Goal: Use online tool/utility: Utilize a website feature to perform a specific function

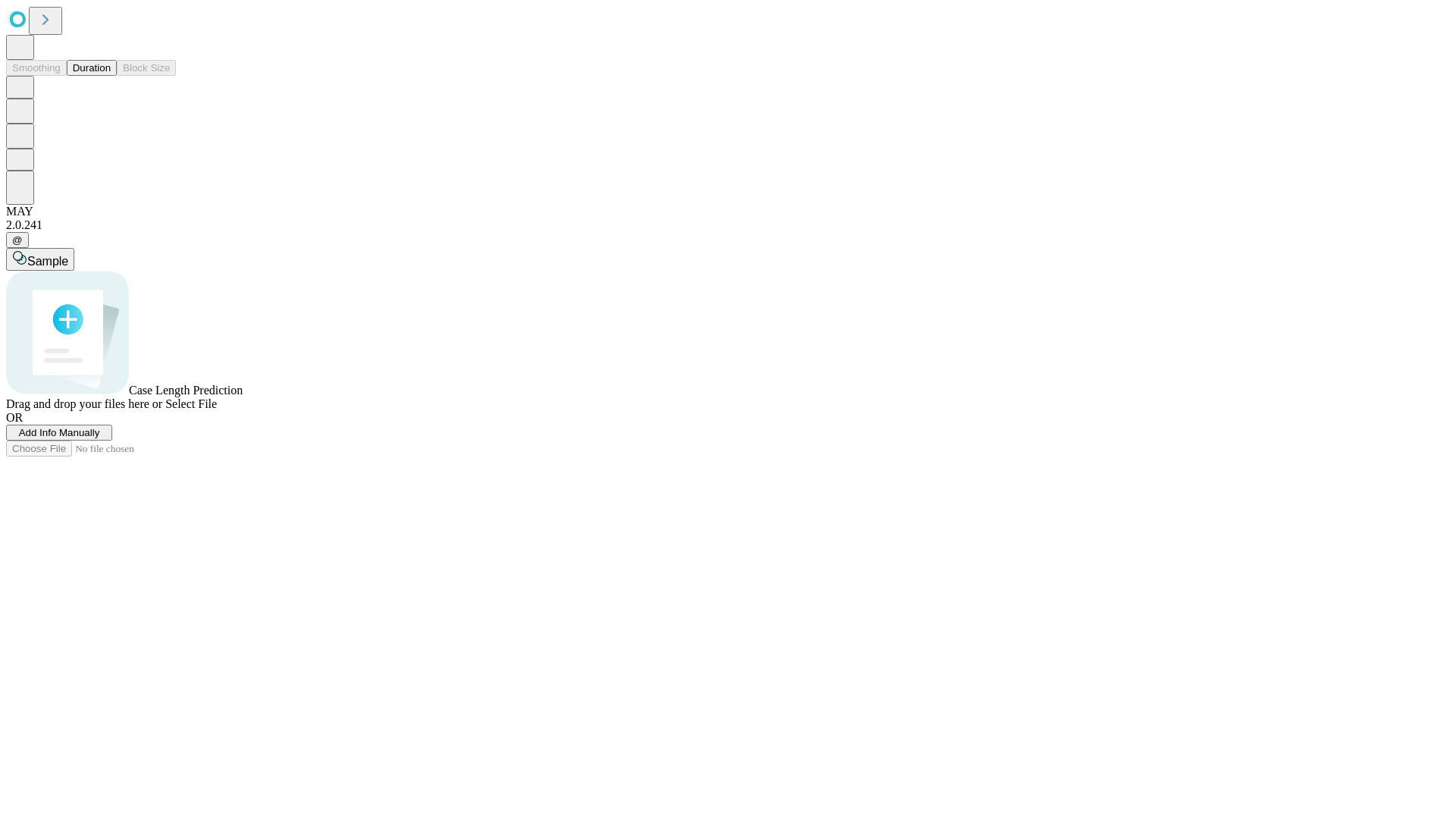
click at [111, 76] on button "Duration" at bounding box center [91, 68] width 50 height 16
click at [217, 410] on span "Select File" at bounding box center [191, 404] width 51 height 13
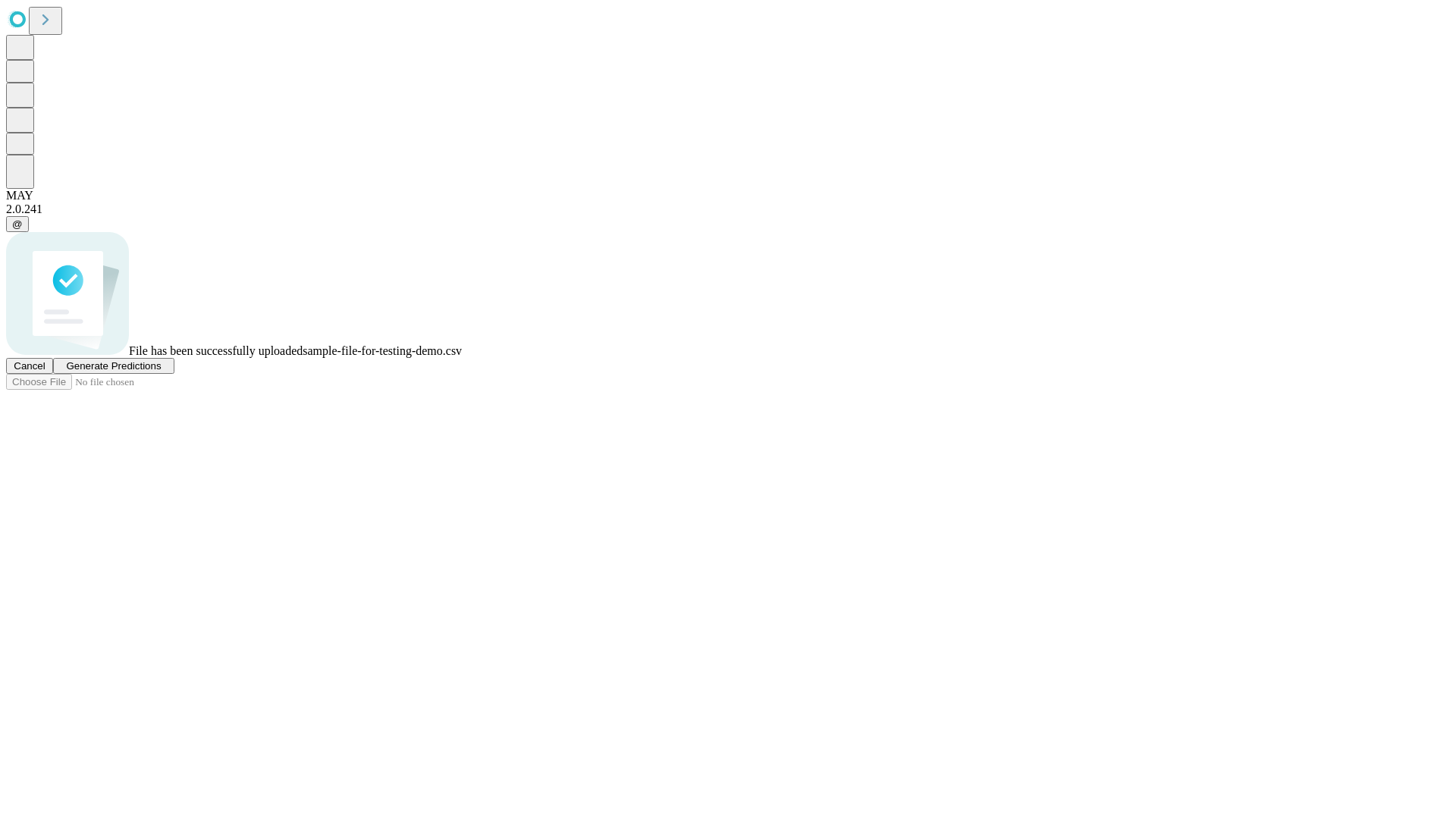
click at [161, 371] on span "Generate Predictions" at bounding box center [113, 365] width 95 height 11
